Goal: Transaction & Acquisition: Obtain resource

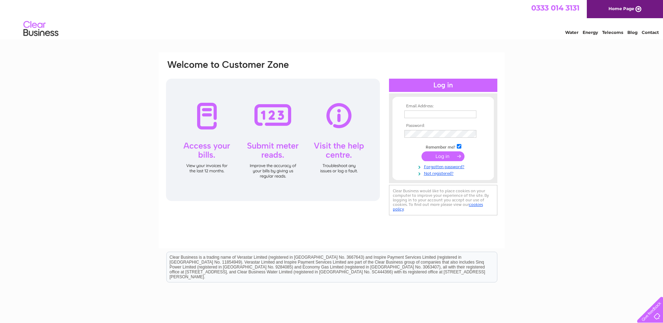
type input "wemyssestate@savills.com"
click at [438, 156] on input "submit" at bounding box center [443, 156] width 43 height 10
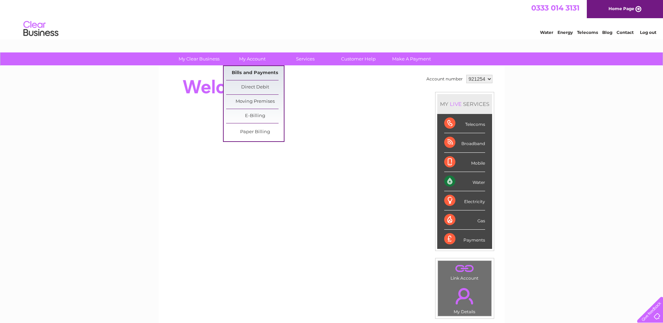
click at [251, 71] on link "Bills and Payments" at bounding box center [255, 73] width 58 height 14
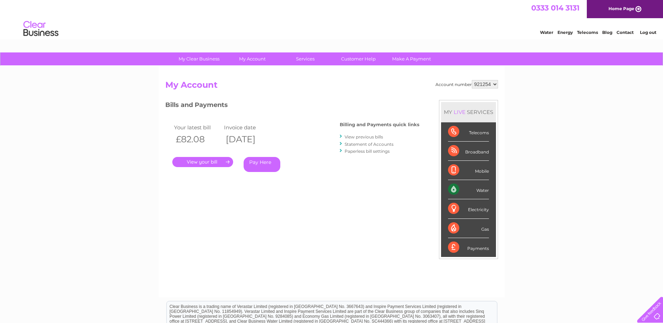
click at [212, 163] on link "." at bounding box center [202, 162] width 61 height 10
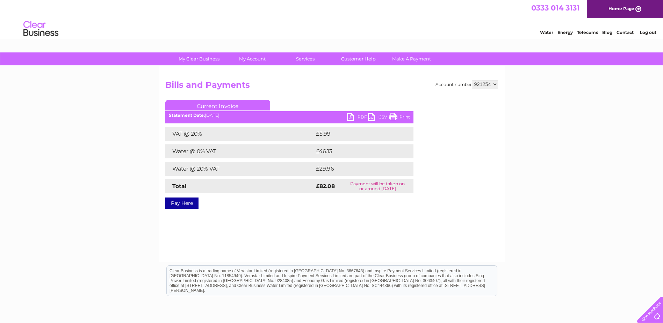
click at [364, 117] on link "PDF" at bounding box center [357, 118] width 21 height 10
click at [553, 106] on div "My Clear Business Login Details My Details My Preferences Link Account My Accou…" at bounding box center [331, 216] width 663 height 329
click at [644, 32] on link "Log out" at bounding box center [648, 32] width 16 height 5
